Goal: Information Seeking & Learning: Check status

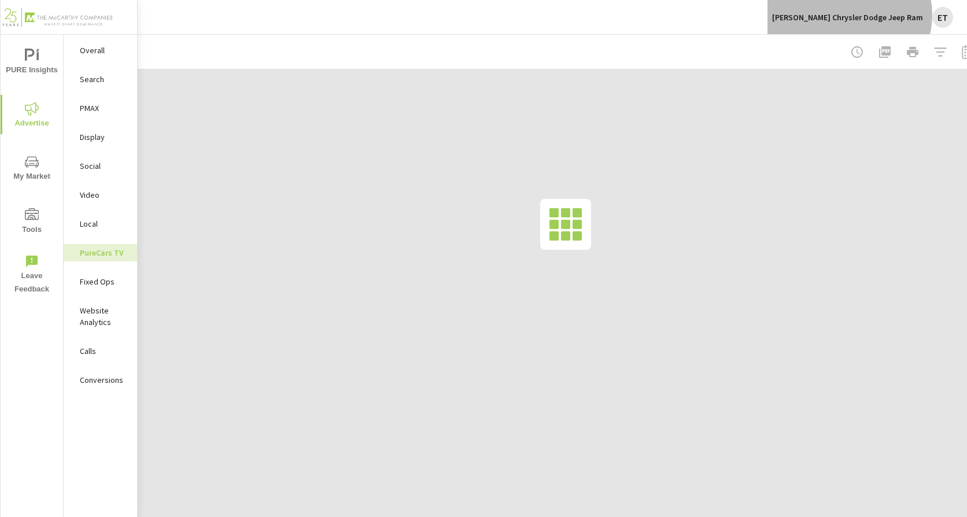
click at [881, 15] on p "Landers Chrysler Dodge Jeep Ram" at bounding box center [847, 17] width 151 height 10
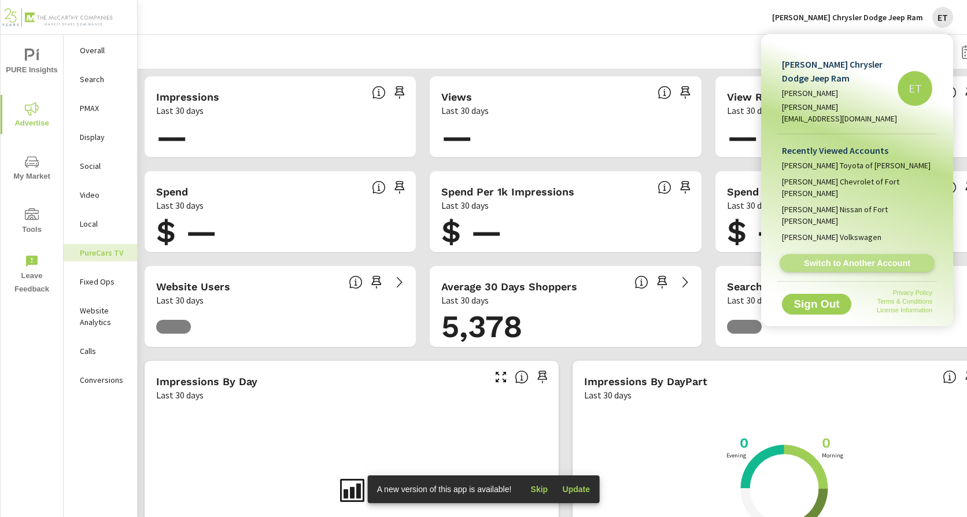
click at [820, 258] on span "Switch to Another Account" at bounding box center [857, 263] width 142 height 11
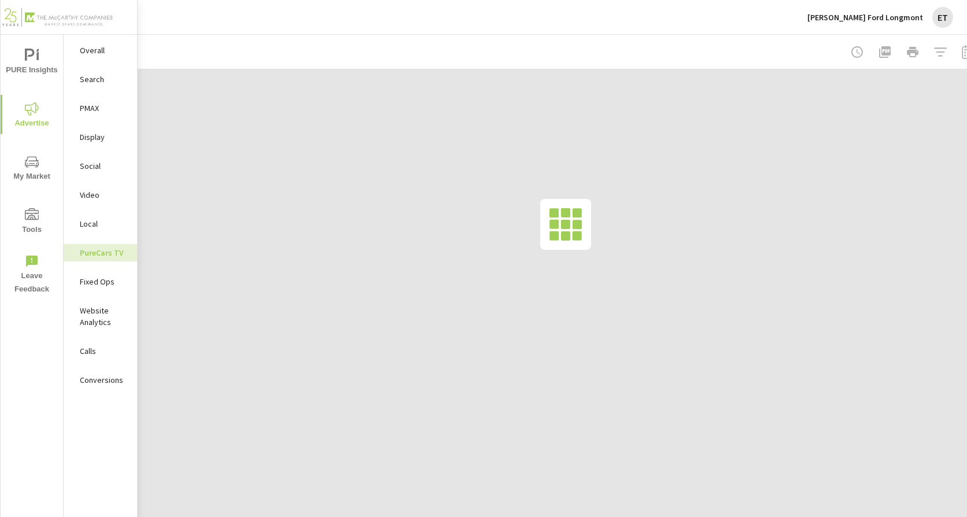
click at [95, 75] on p "Search" at bounding box center [104, 79] width 48 height 12
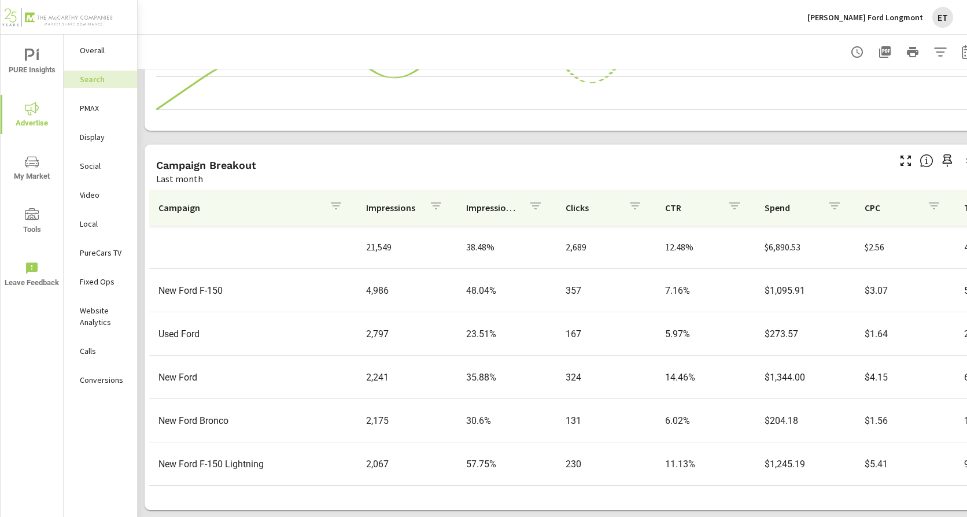
scroll to position [794, 0]
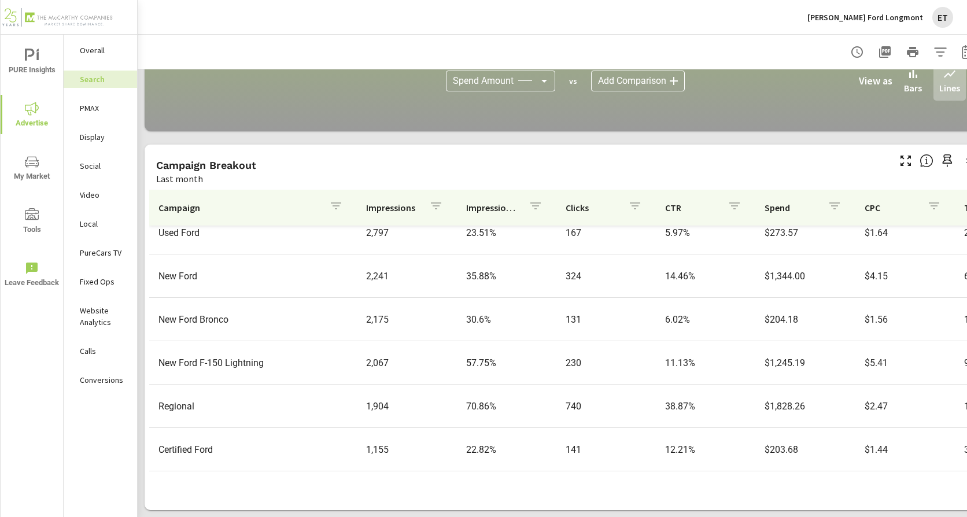
scroll to position [174, 0]
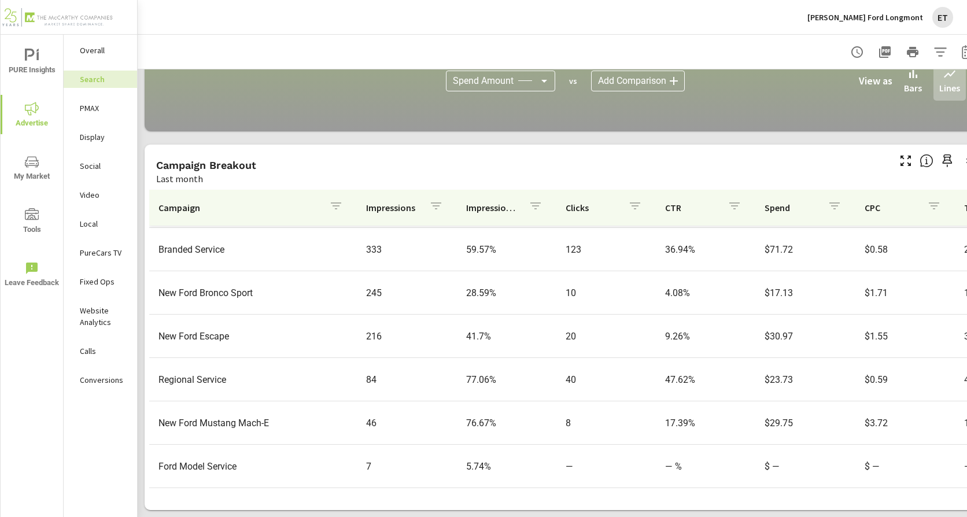
scroll to position [485, 0]
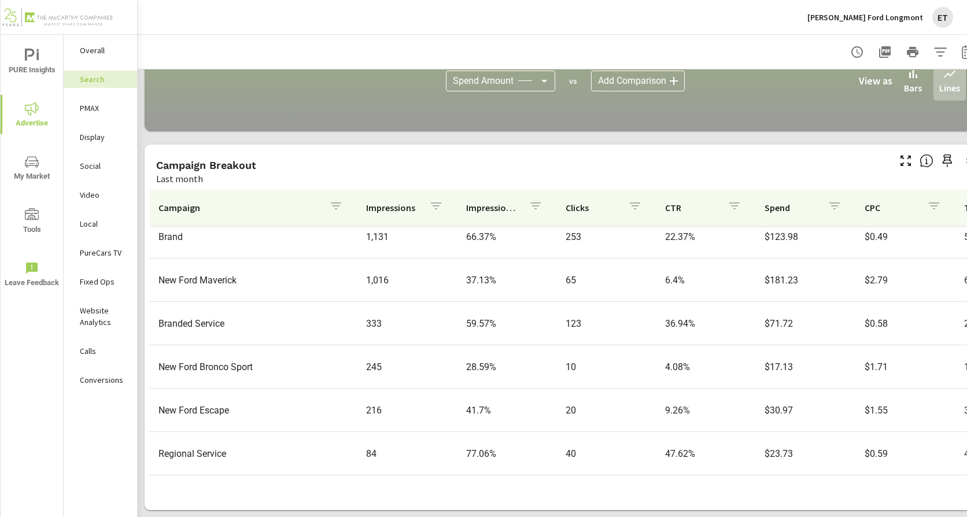
scroll to position [196, 0]
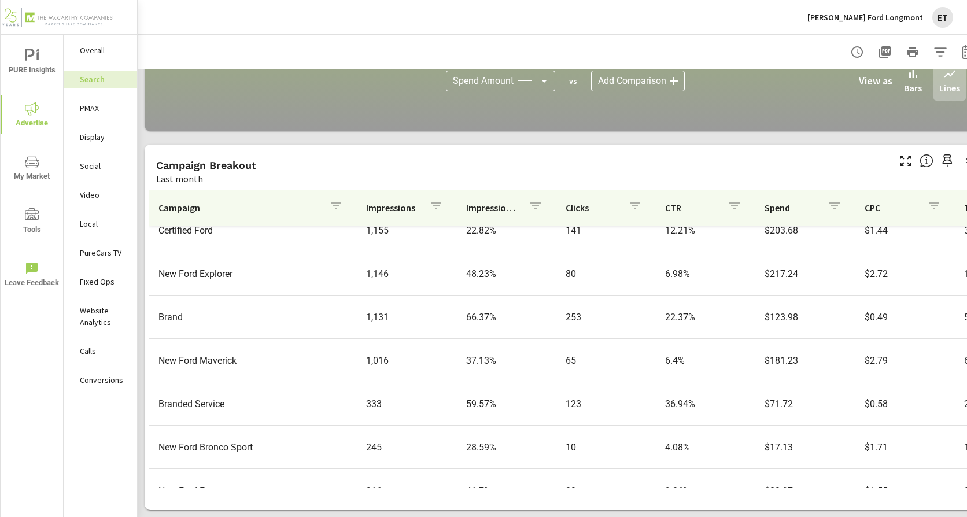
scroll to position [405, 0]
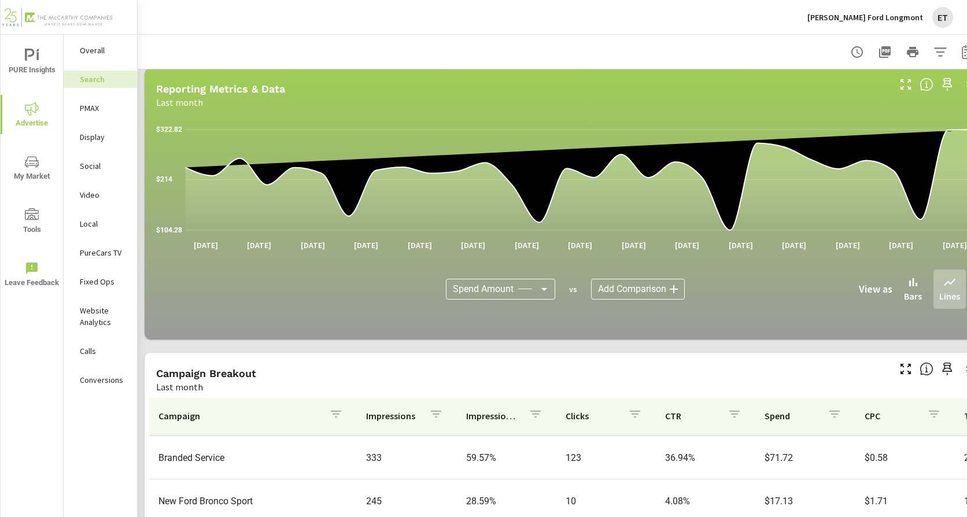
scroll to position [794, 0]
